Goal: Navigation & Orientation: Find specific page/section

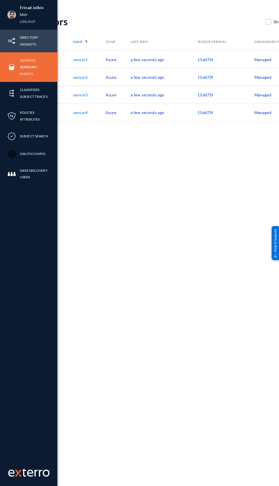
click at [8, 30] on div "Directory Datasets" at bounding box center [28, 41] width 57 height 23
click at [22, 14] on link "bhm" at bounding box center [23, 14] width 7 height 7
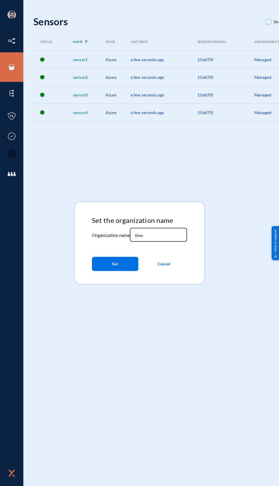
click at [151, 235] on input "bhm" at bounding box center [159, 235] width 49 height 5
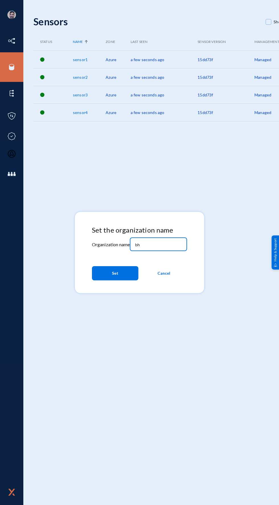
type input "b"
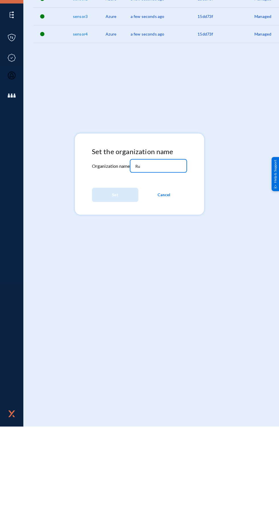
type input "R"
type input "[PERSON_NAME]"
click at [113, 272] on span "Set" at bounding box center [115, 273] width 7 height 10
